Goal: Information Seeking & Learning: Learn about a topic

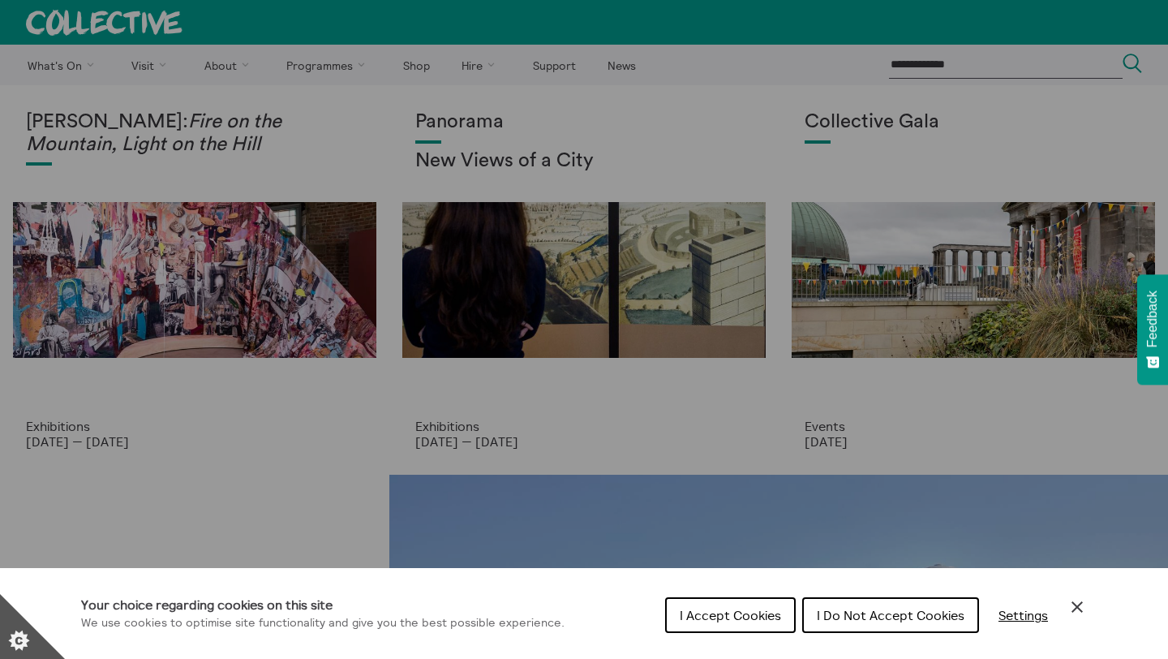
click at [697, 618] on span "I Accept Cookies" at bounding box center [730, 615] width 101 height 16
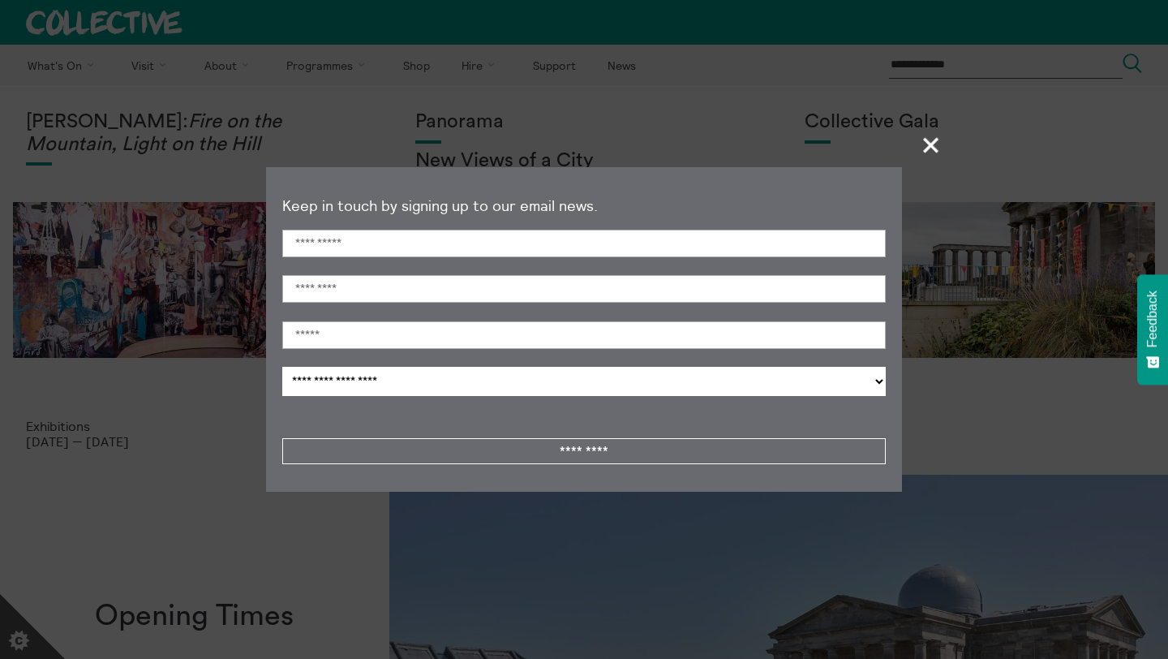
click at [938, 149] on span "+" at bounding box center [932, 145] width 48 height 48
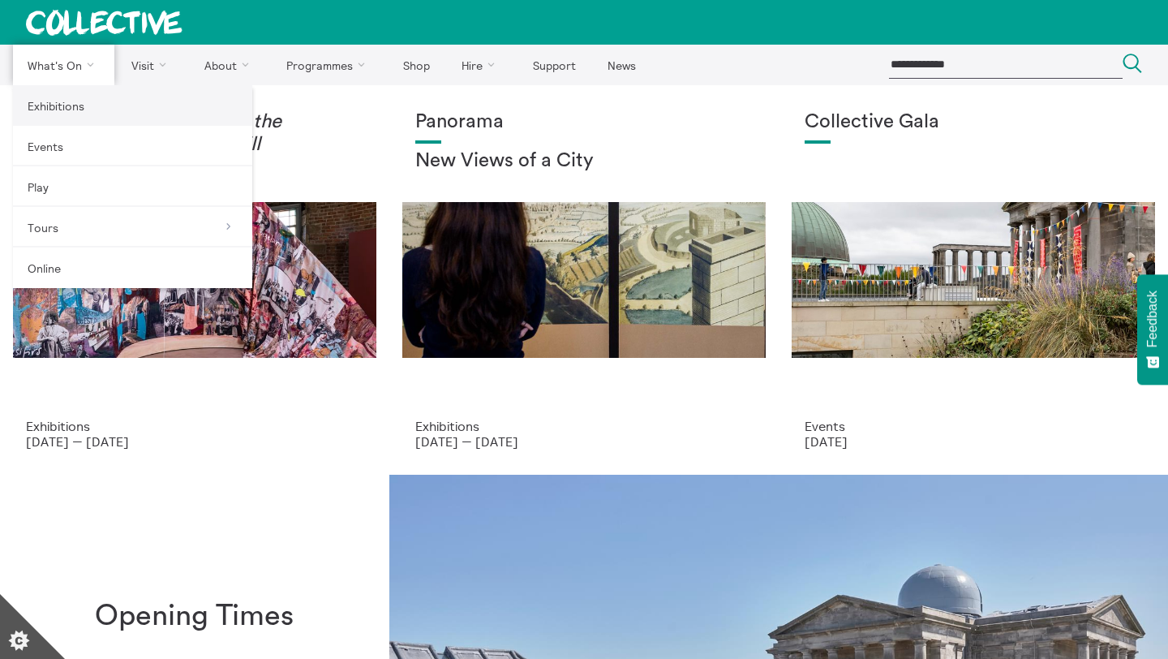
click at [65, 104] on link "Exhibitions" at bounding box center [132, 105] width 239 height 41
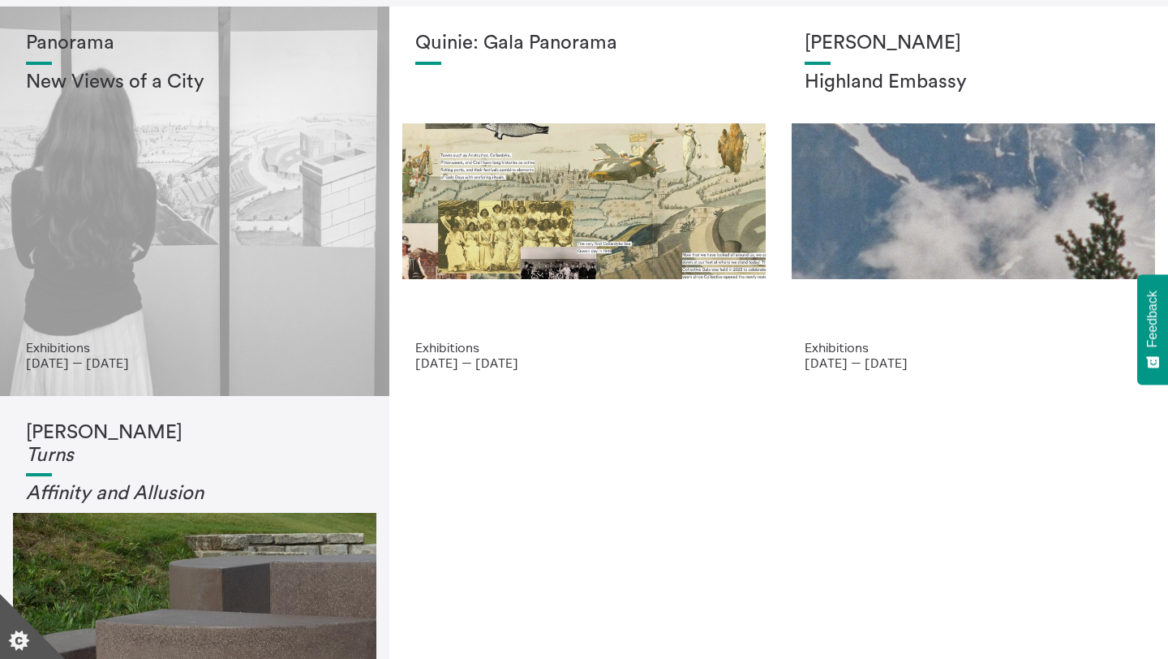
scroll to position [92, 0]
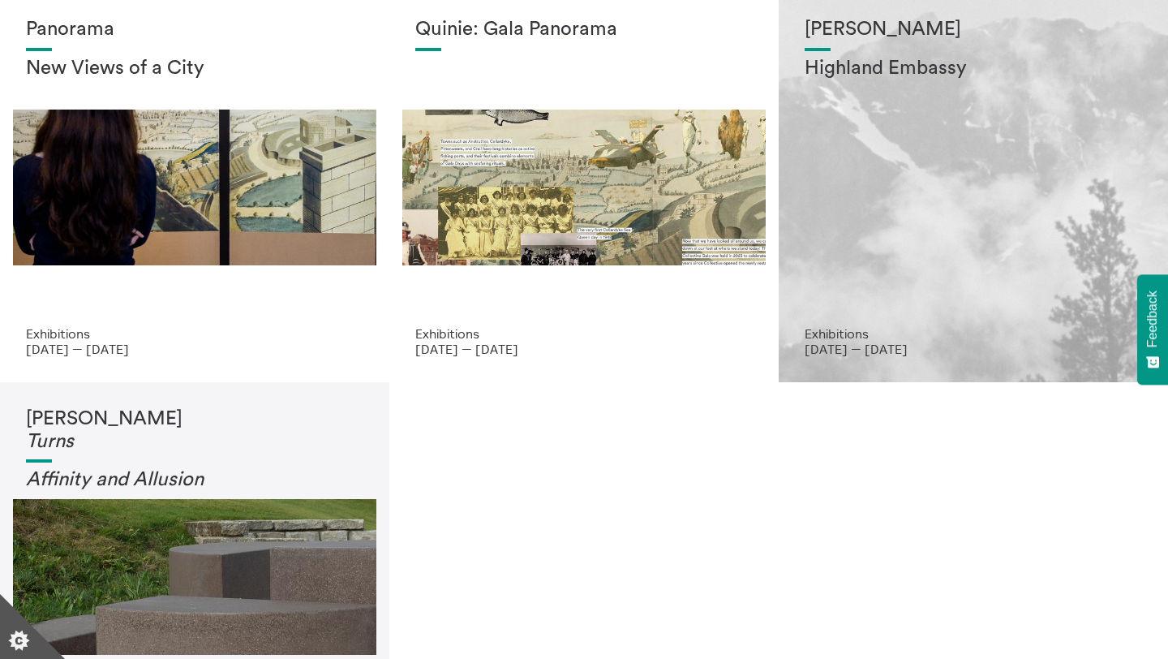
click at [912, 260] on div "[PERSON_NAME] Highland Embassy" at bounding box center [973, 172] width 337 height 307
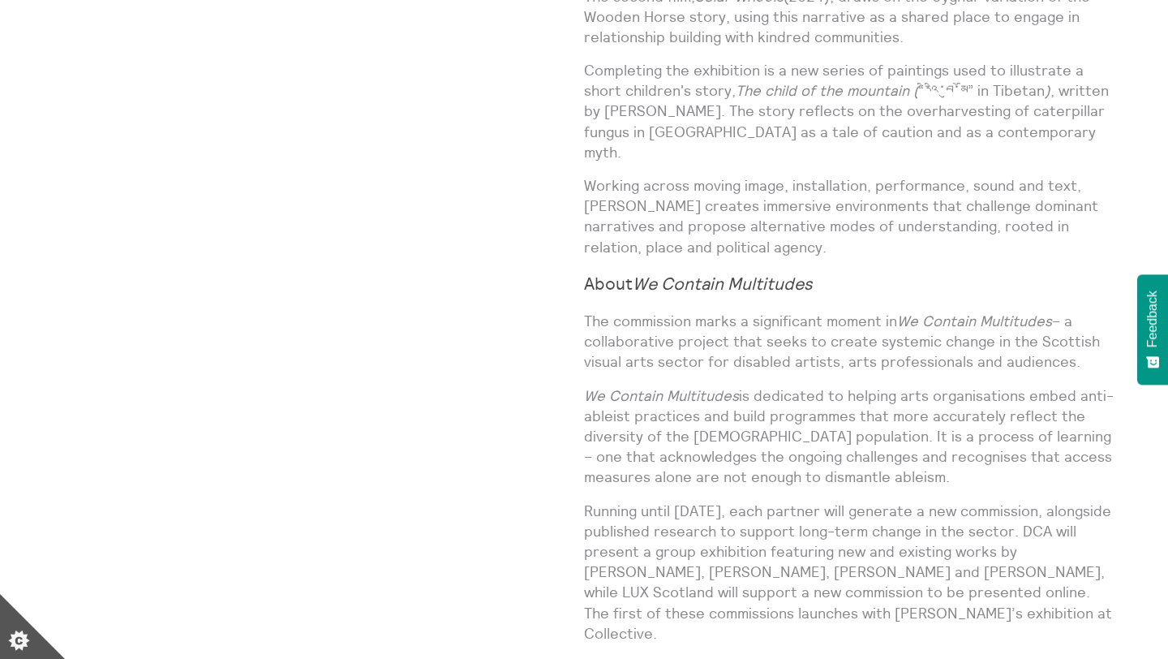
scroll to position [1380, 0]
